Goal: Information Seeking & Learning: Learn about a topic

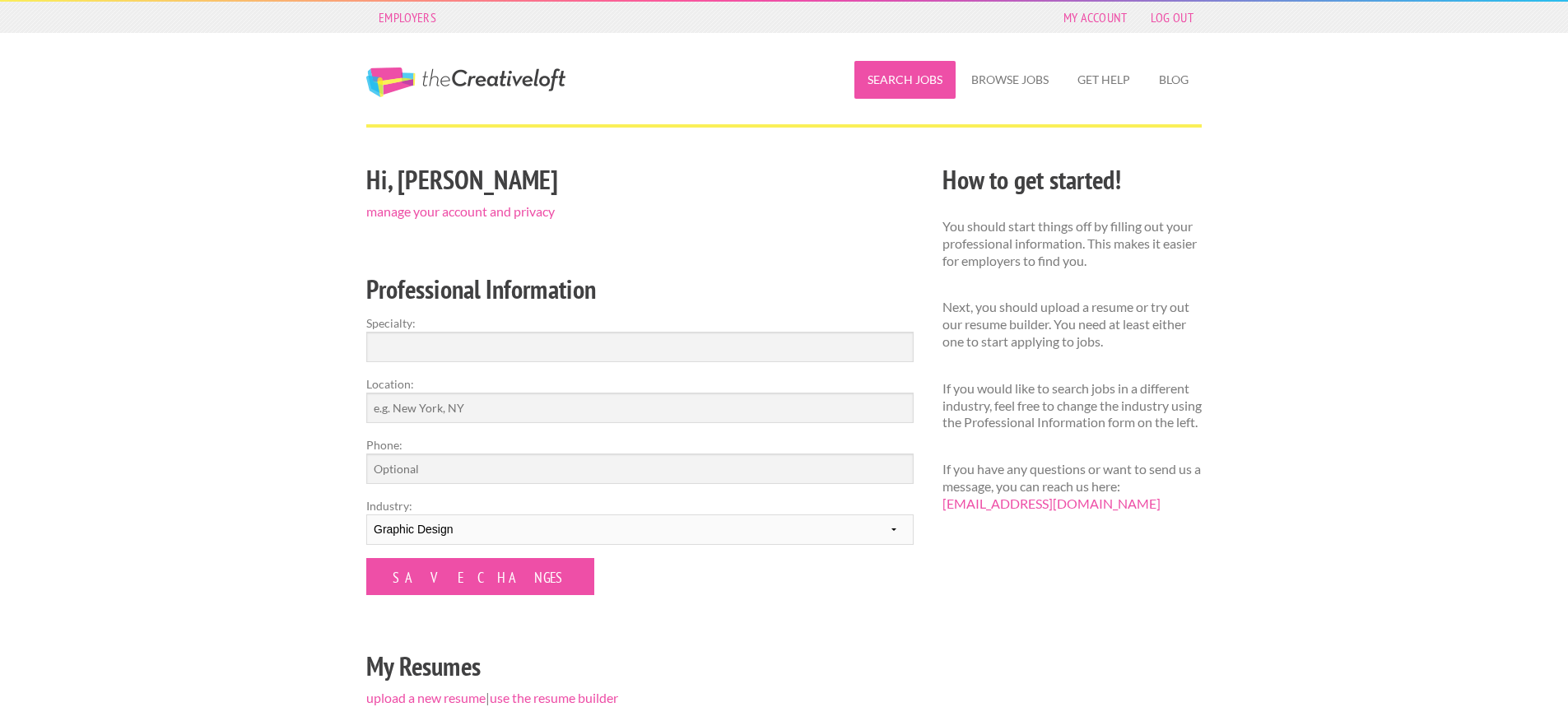
click at [905, 83] on link "Search Jobs" at bounding box center [904, 79] width 101 height 38
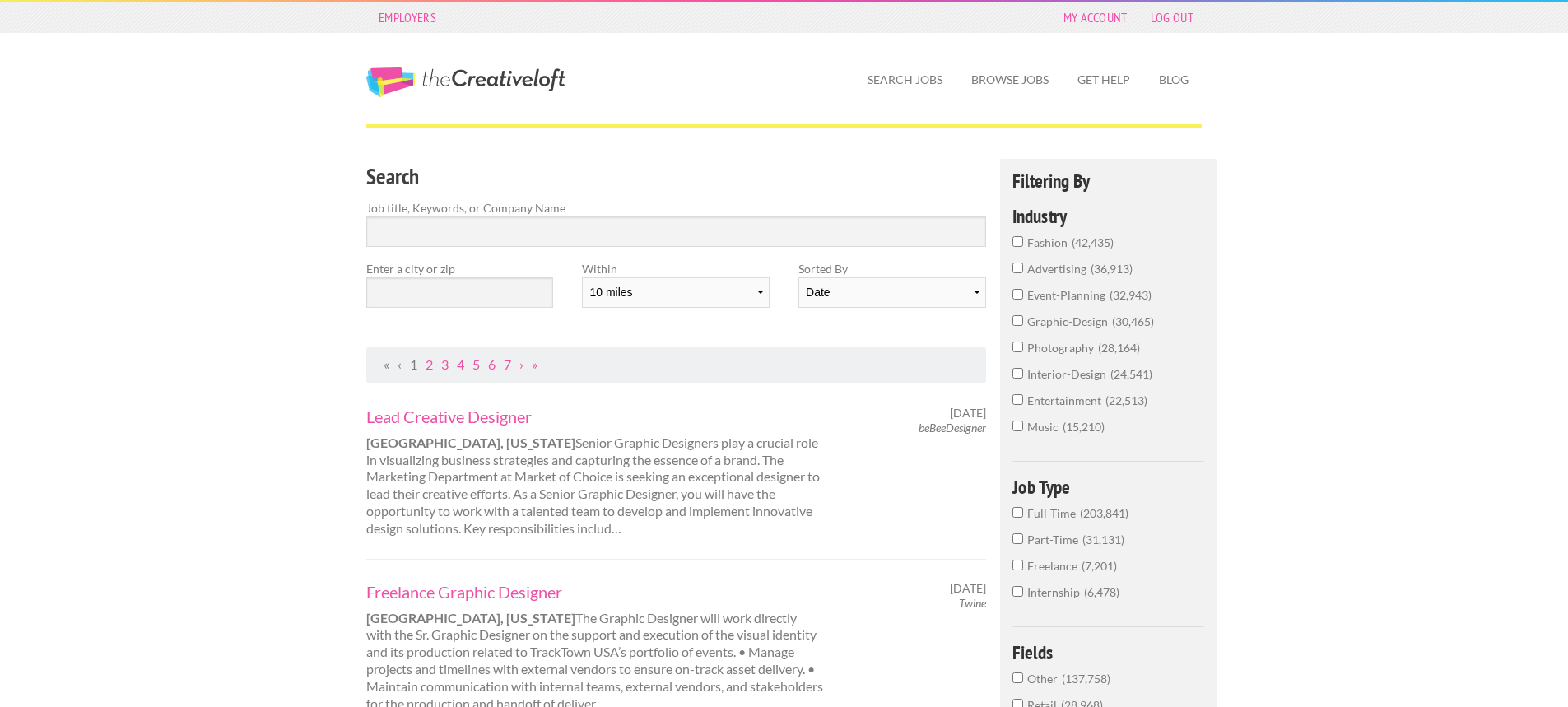
click at [1088, 321] on span "graphic-design" at bounding box center [1070, 321] width 85 height 14
click at [1024, 321] on input "graphic-design 30,465" at bounding box center [1018, 320] width 11 height 11
click at [1080, 540] on span "26,646" at bounding box center [1101, 538] width 42 height 14
click at [1024, 540] on input "Full-Time 26,646" at bounding box center [1018, 537] width 11 height 11
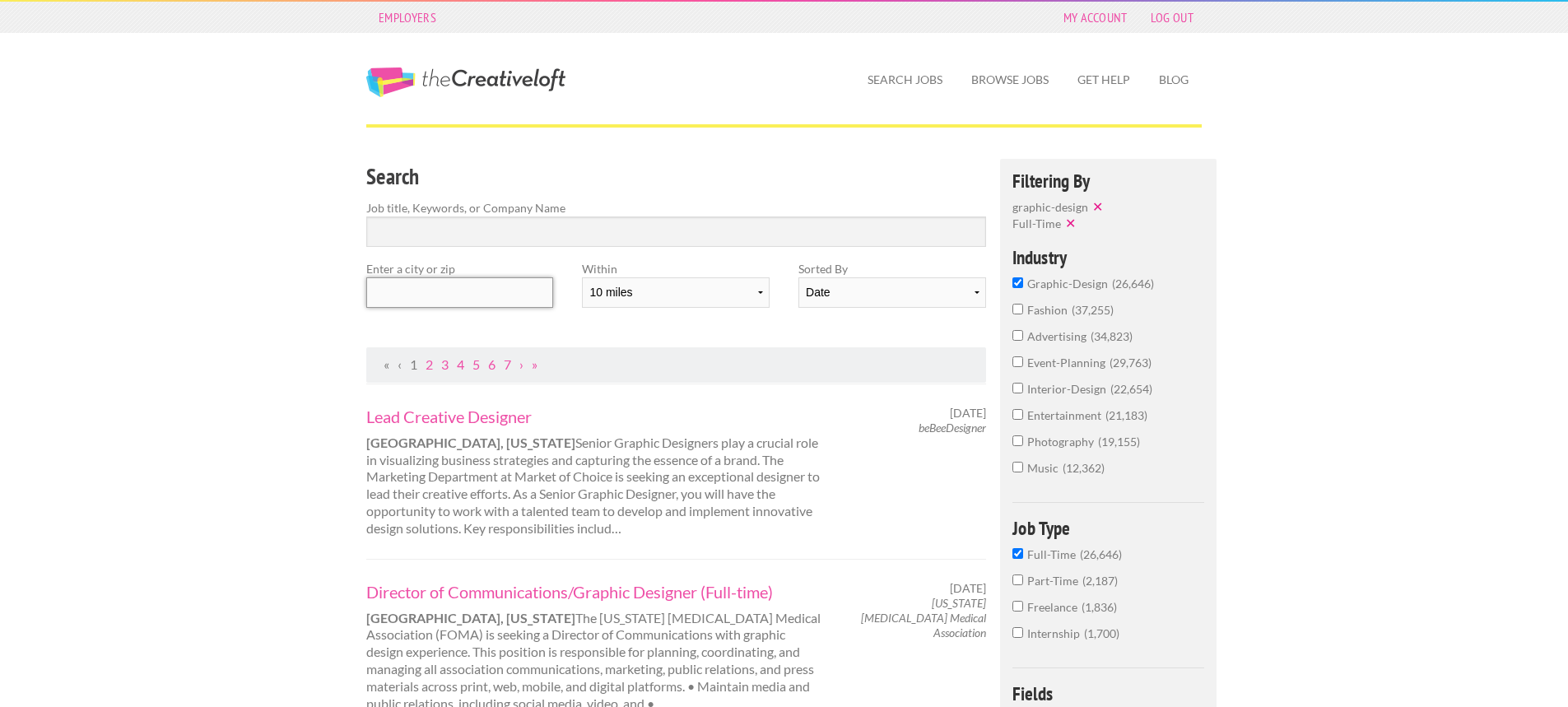
click at [446, 294] on input "text" at bounding box center [460, 292] width 187 height 31
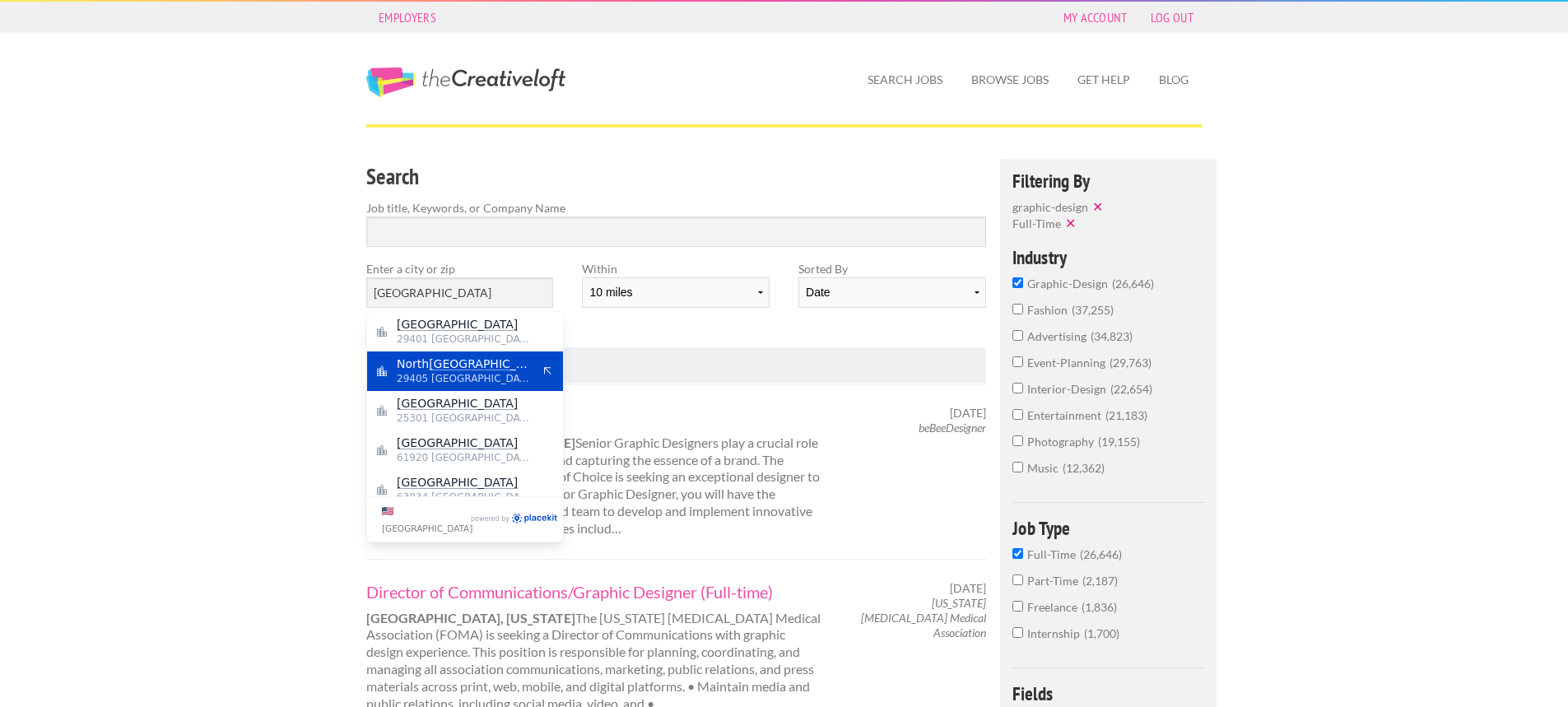
click at [447, 362] on mark "[GEOGRAPHIC_DATA]" at bounding box center [490, 364] width 121 height 13
type input "[GEOGRAPHIC_DATA]"
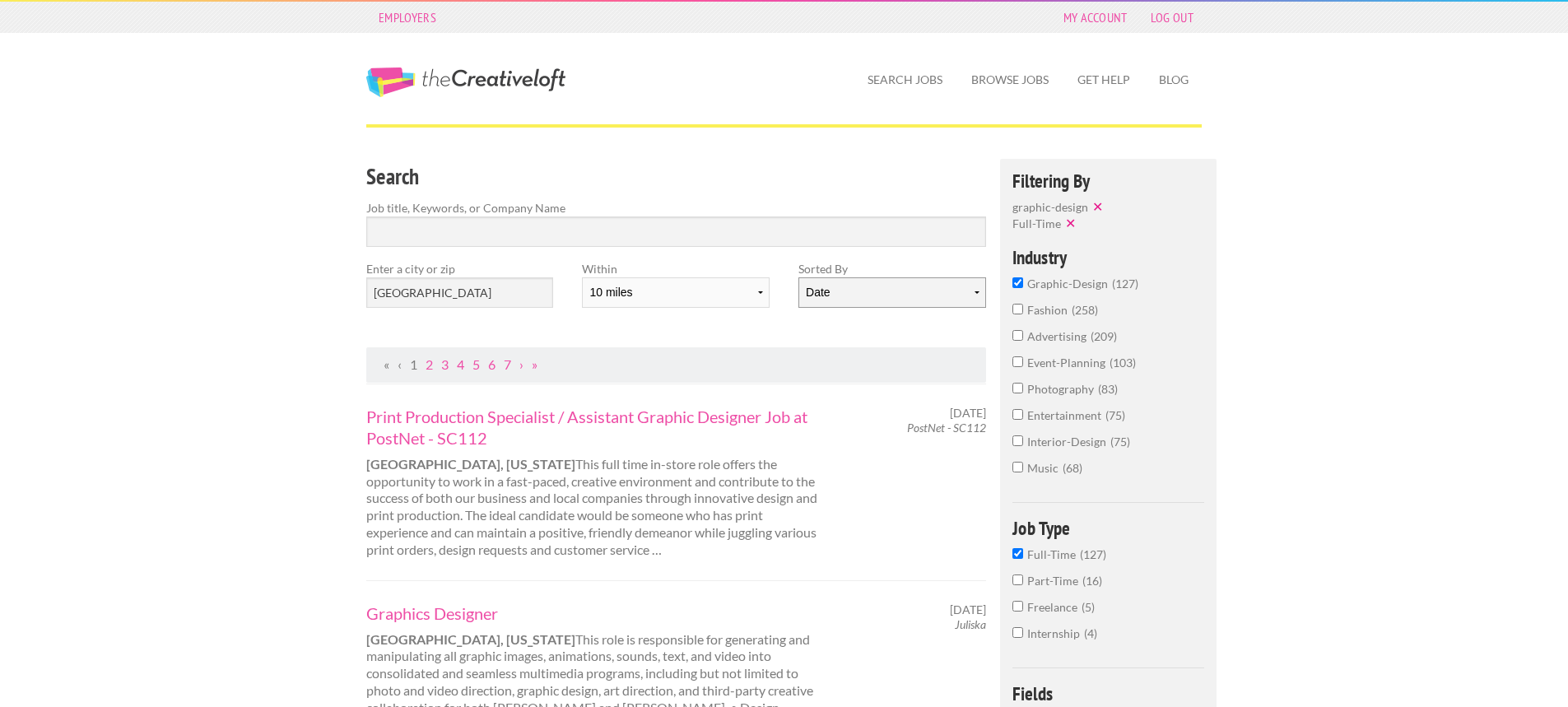
click at [858, 287] on select "Date Relevance" at bounding box center [892, 292] width 187 height 31
click at [798, 277] on select "Date Relevance" at bounding box center [892, 292] width 187 height 31
click at [746, 291] on select "10 miles 20 miles 50 miles 100 miles 200 miles 300 miles 400 miles 500 miles" at bounding box center [675, 292] width 187 height 31
select select "20"
click at [582, 277] on select "10 miles 20 miles 50 miles 100 miles 200 miles 300 miles 400 miles 500 miles" at bounding box center [675, 292] width 187 height 31
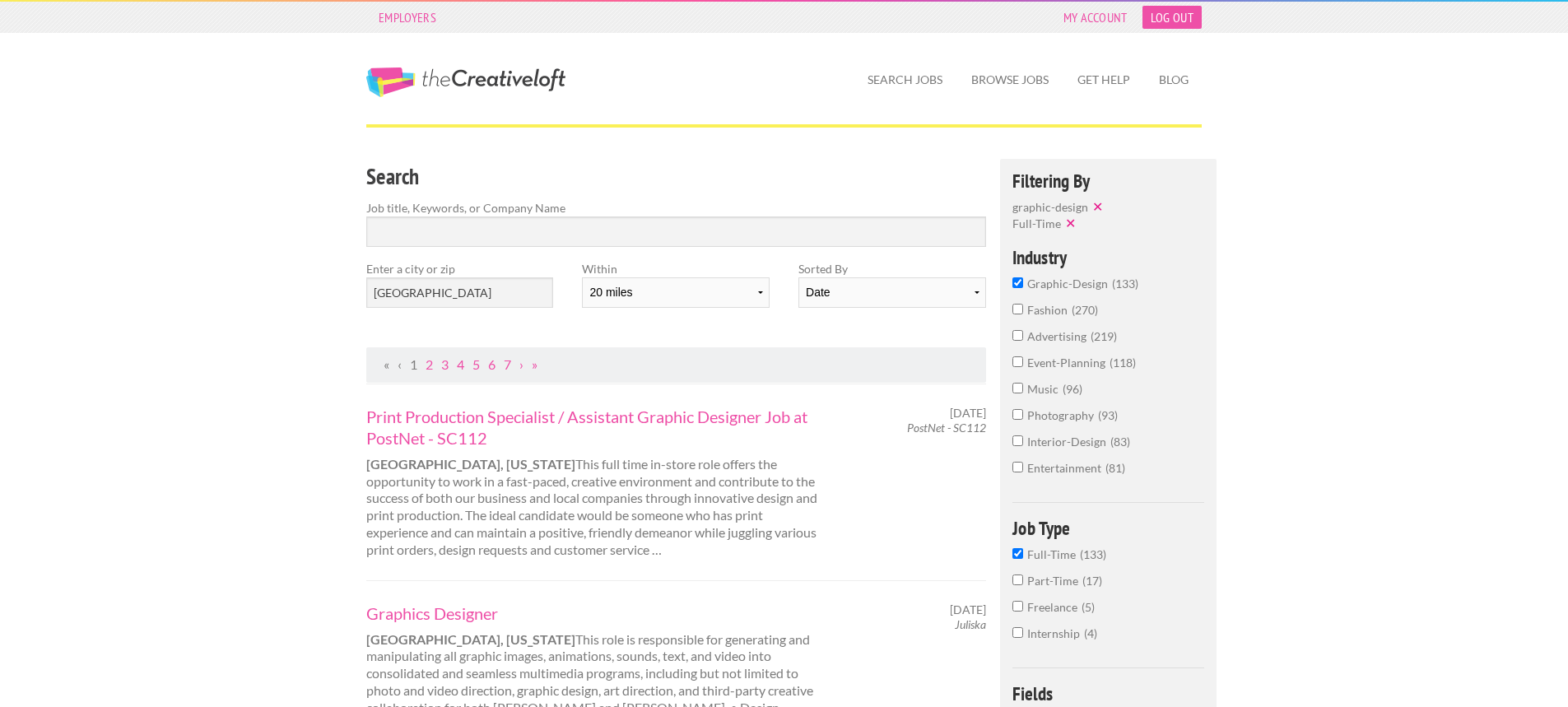
click at [1171, 15] on link "Log Out" at bounding box center [1173, 17] width 60 height 23
